Goal: Transaction & Acquisition: Purchase product/service

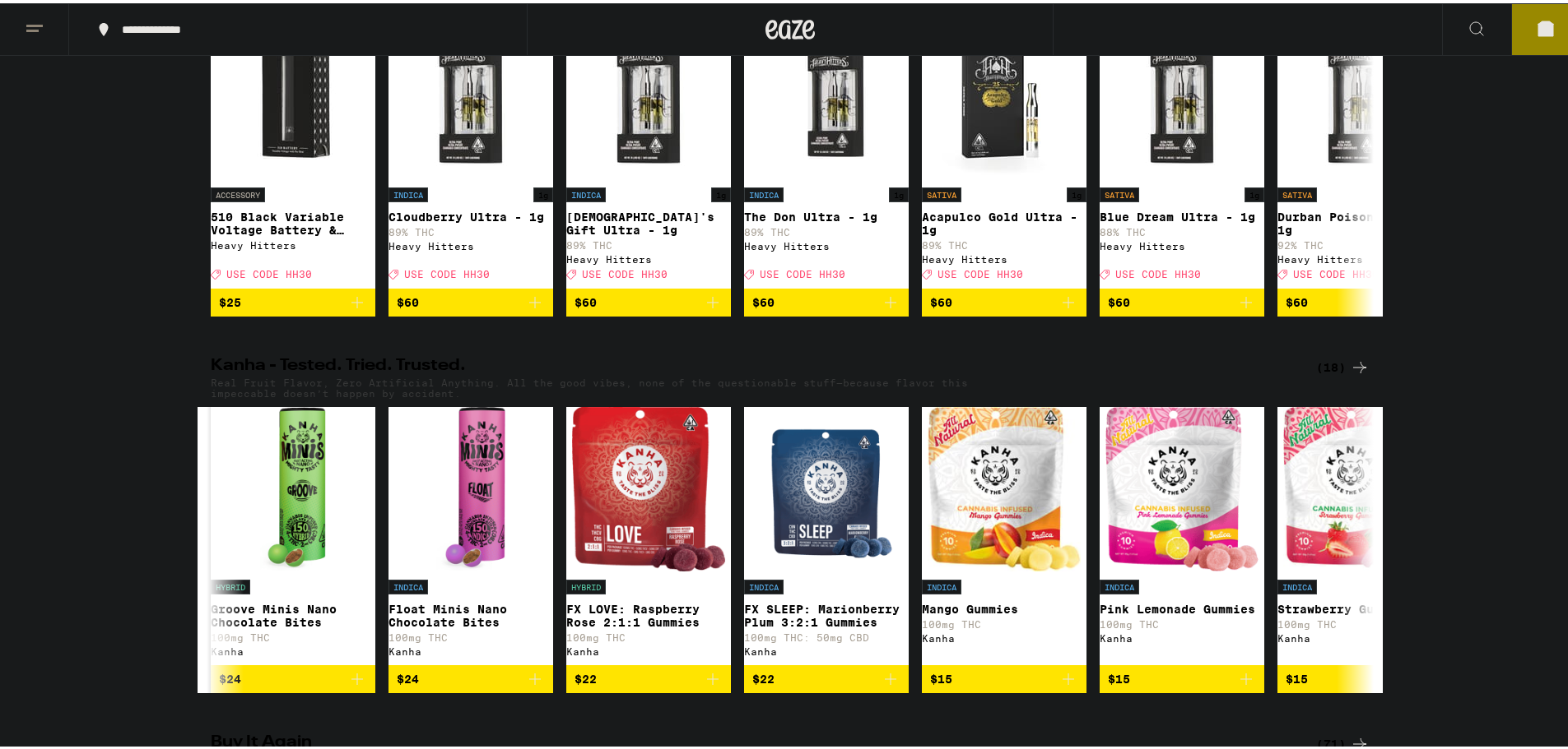
scroll to position [823, 0]
